Goal: Navigation & Orientation: Find specific page/section

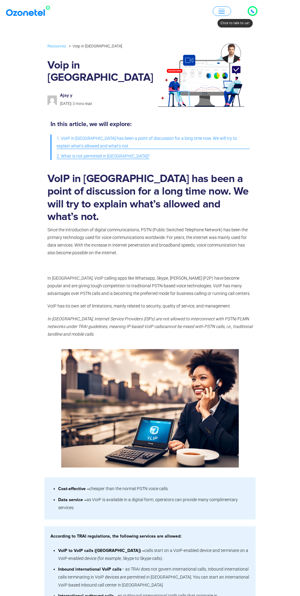
click at [255, 9] on div at bounding box center [252, 10] width 7 height 7
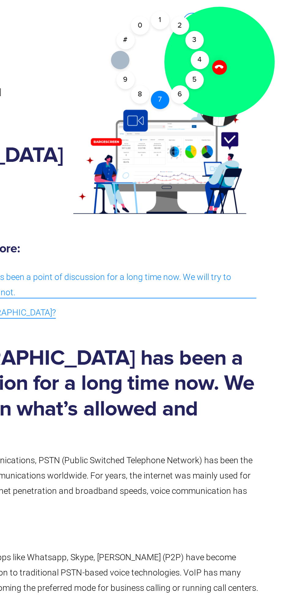
click at [204, 51] on div "7" at bounding box center [201, 49] width 9 height 9
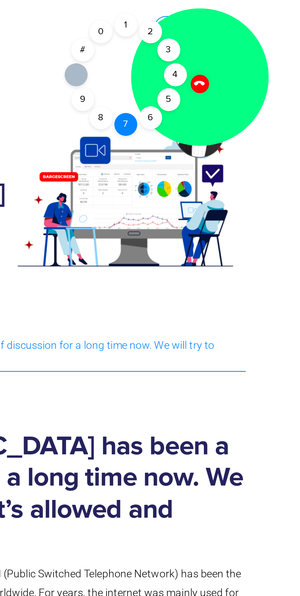
click at [202, 52] on div "7" at bounding box center [201, 49] width 9 height 9
click at [195, 15] on div "0" at bounding box center [191, 12] width 9 height 9
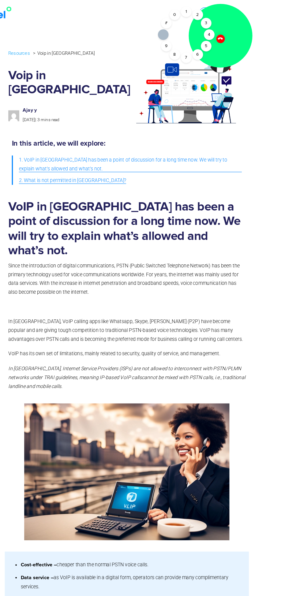
click at [237, 31] on div at bounding box center [230, 30] width 55 height 55
click at [225, 32] on div at bounding box center [230, 30] width 55 height 55
click at [237, 42] on div at bounding box center [230, 30] width 55 height 55
click at [181, 30] on icon at bounding box center [181, 30] width 5 height 5
click at [211, 47] on div "6" at bounding box center [210, 47] width 9 height 9
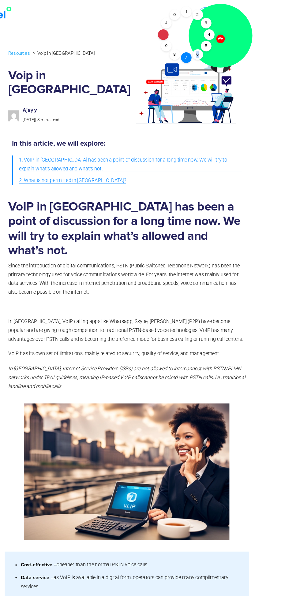
click at [201, 50] on div "7" at bounding box center [201, 49] width 9 height 9
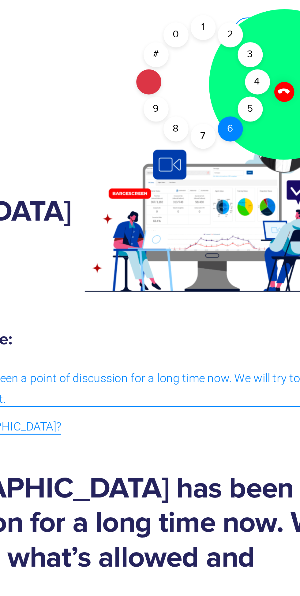
click at [211, 45] on div "6" at bounding box center [210, 47] width 9 height 9
click at [211, 47] on div "6" at bounding box center [210, 47] width 9 height 9
click at [212, 48] on div "6" at bounding box center [210, 47] width 9 height 9
click at [203, 51] on div "7" at bounding box center [201, 49] width 9 height 9
click at [192, 15] on div "0" at bounding box center [191, 12] width 9 height 9
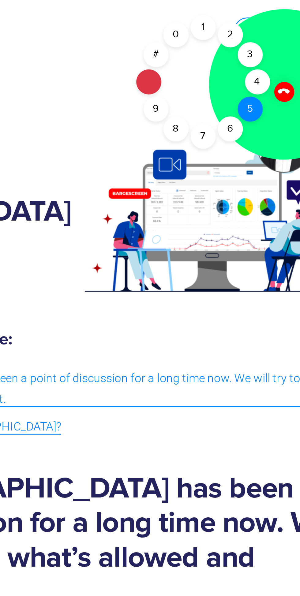
click at [219, 38] on div "5" at bounding box center [218, 39] width 9 height 9
click at [199, 50] on div "7" at bounding box center [201, 49] width 9 height 9
click at [202, 13] on div "1" at bounding box center [201, 10] width 9 height 9
click at [191, 47] on div "8" at bounding box center [191, 47] width 9 height 9
click at [220, 28] on div "4" at bounding box center [221, 29] width 9 height 9
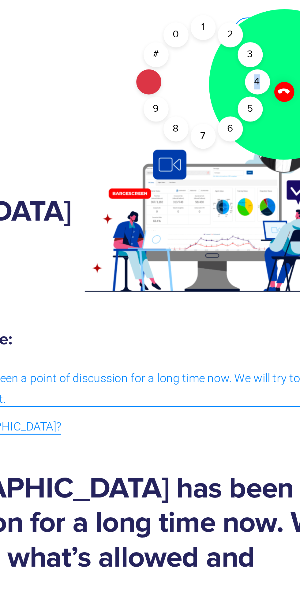
click at [182, 32] on icon at bounding box center [181, 30] width 5 height 5
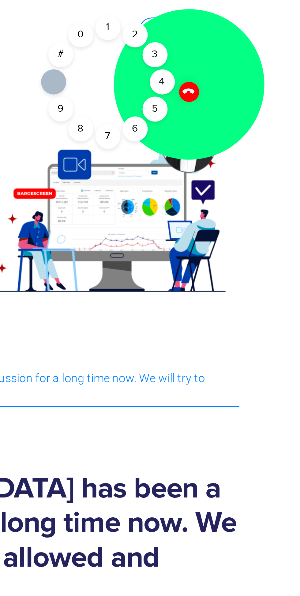
click at [192, 57] on img at bounding box center [200, 74] width 93 height 73
